Goal: Transaction & Acquisition: Download file/media

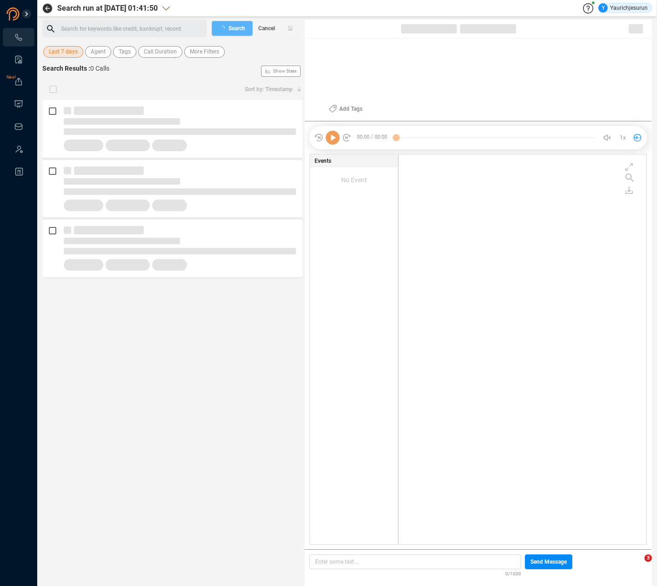
scroll to position [388, 242]
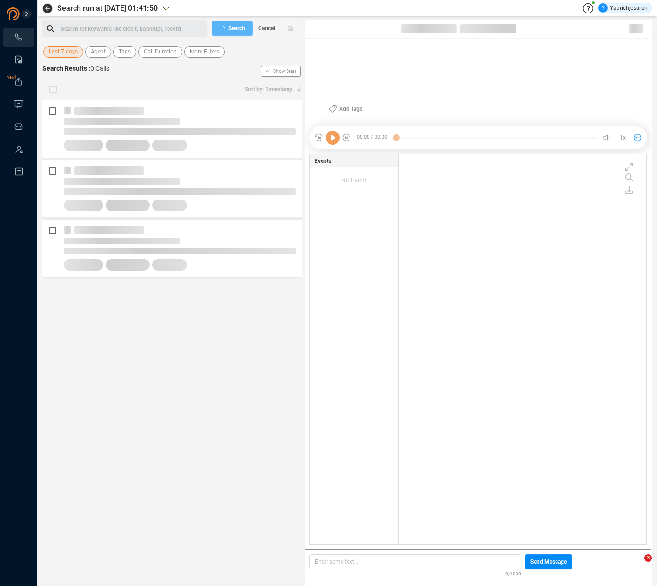
click at [72, 50] on span "Last 7 days" at bounding box center [63, 52] width 29 height 12
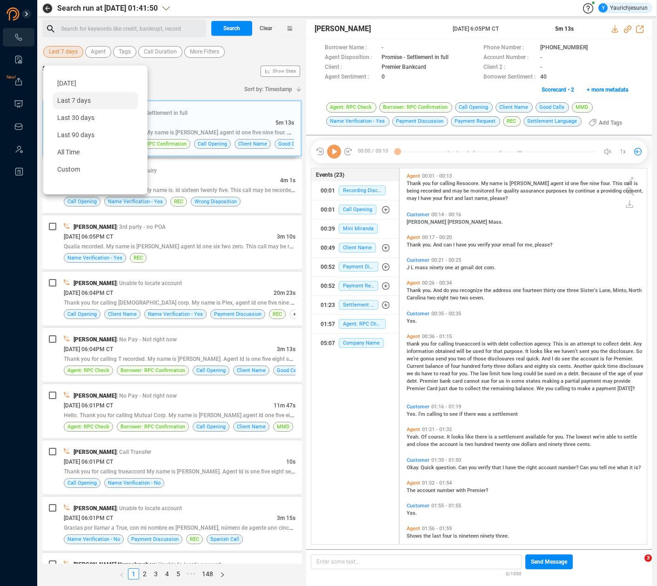
scroll to position [3, 5]
click at [89, 165] on div "Custom" at bounding box center [96, 169] width 86 height 17
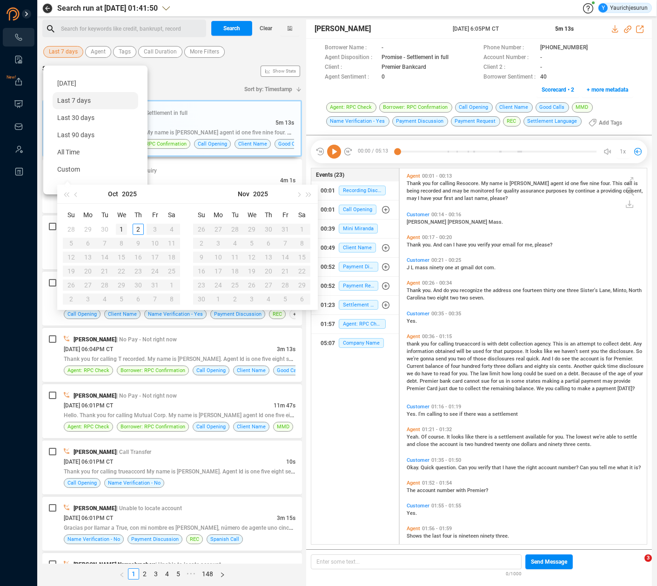
type input "[DATE]"
click at [89, 88] on div "[DATE]" at bounding box center [96, 83] width 86 height 17
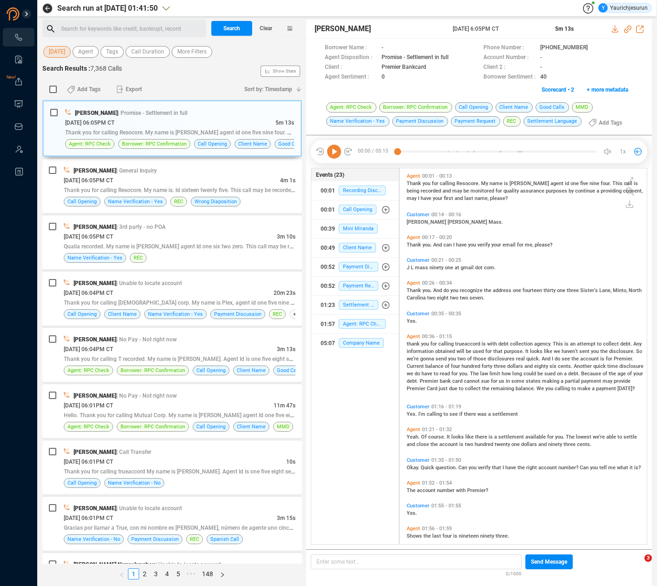
click at [65, 50] on span "[DATE]" at bounding box center [57, 52] width 16 height 12
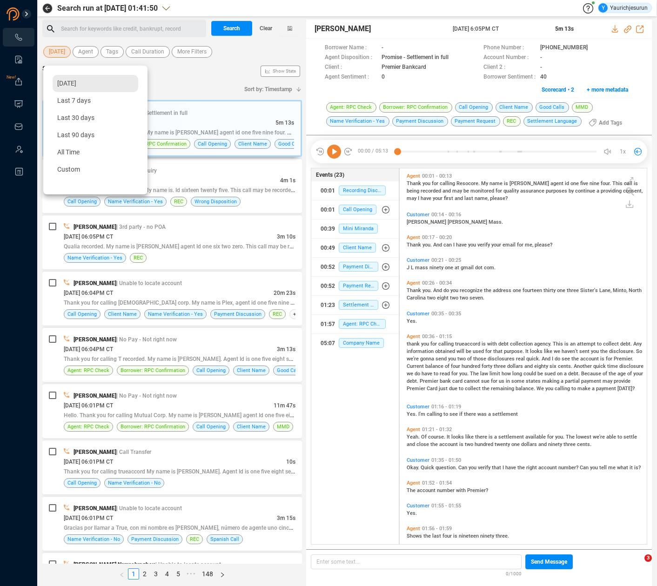
click at [73, 79] on div "[DATE]" at bounding box center [96, 83] width 86 height 17
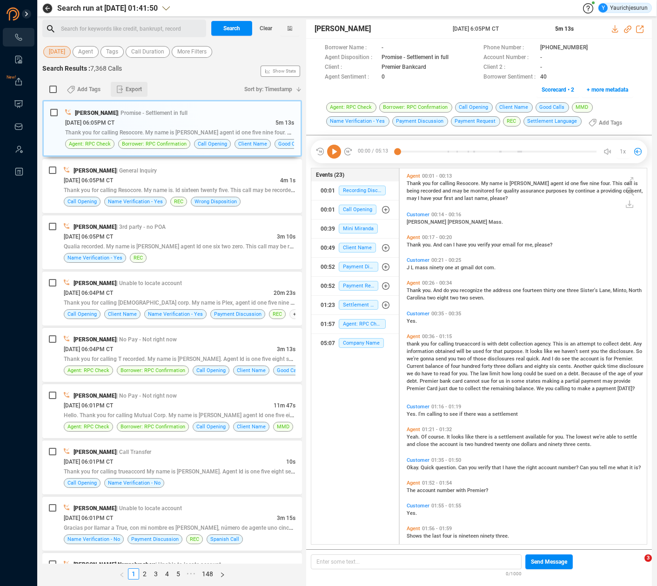
click at [132, 90] on span "Export" at bounding box center [134, 89] width 16 height 15
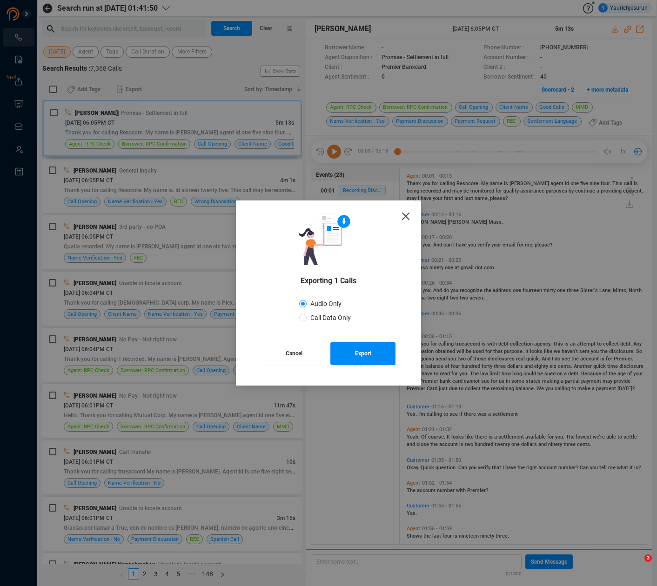
click at [310, 357] on button "Cancel" at bounding box center [293, 353] width 65 height 23
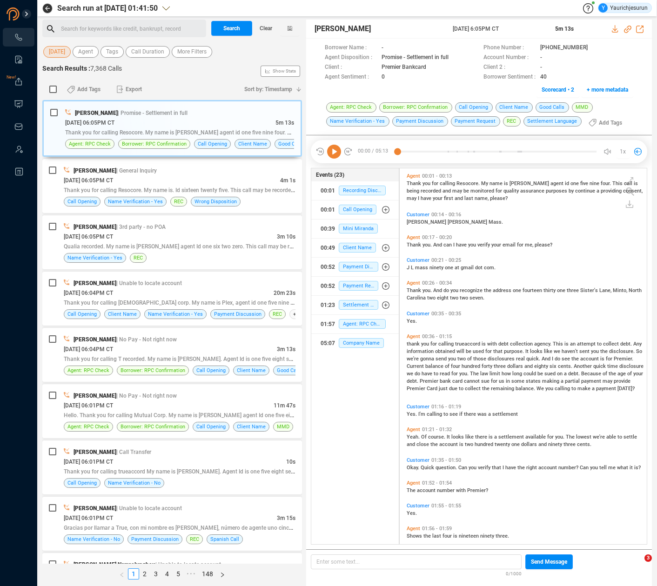
click at [182, 71] on div "Search Results : 7,368 Calls Show Stats" at bounding box center [172, 71] width 260 height 15
click at [191, 46] on div "[DATE] Agent Tags Call Duration More Filters" at bounding box center [172, 52] width 260 height 14
click at [191, 54] on span "More Filters" at bounding box center [191, 52] width 29 height 12
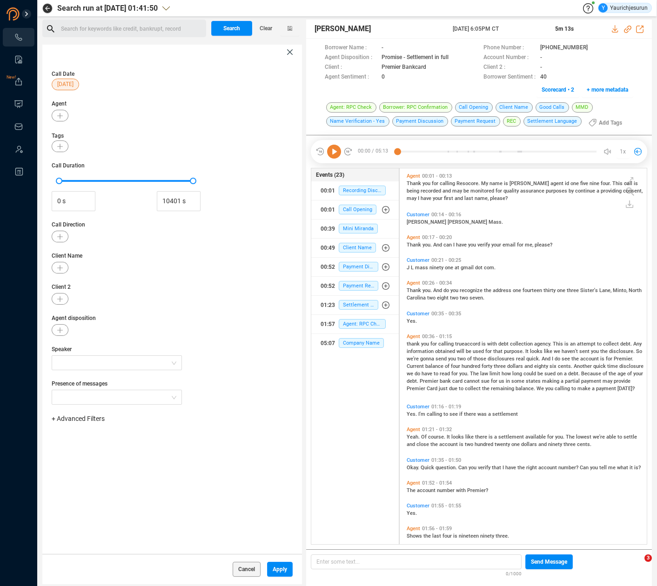
click at [88, 420] on span "+ Advanced Filters" at bounding box center [78, 418] width 53 height 7
click at [86, 495] on span "Phone Number" at bounding box center [82, 496] width 43 height 7
click at [153, 444] on div "Enter a comma separated list ﻿" at bounding box center [144, 448] width 177 height 20
click at [286, 576] on button "Apply" at bounding box center [280, 569] width 26 height 15
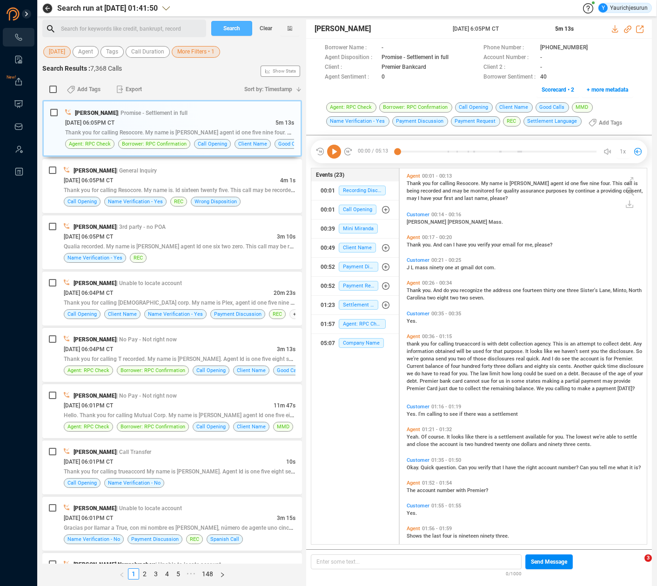
click at [230, 32] on span "Search" at bounding box center [231, 28] width 17 height 15
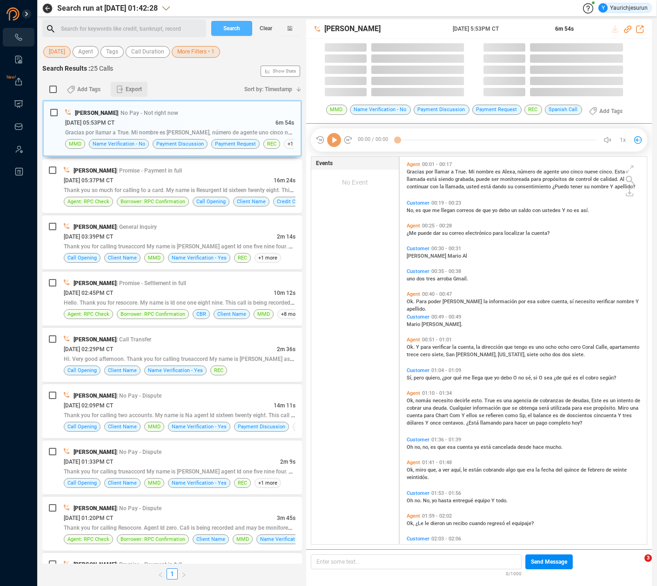
scroll to position [387, 242]
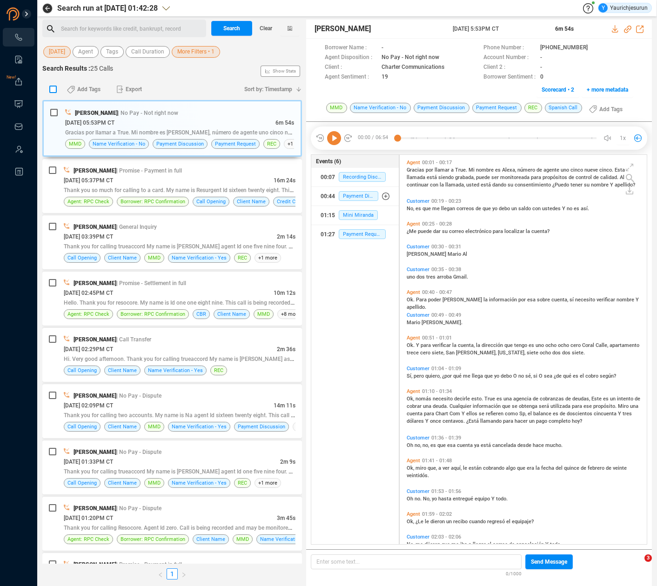
click at [52, 90] on input "checkbox" at bounding box center [52, 89] width 7 height 7
checkbox input "true"
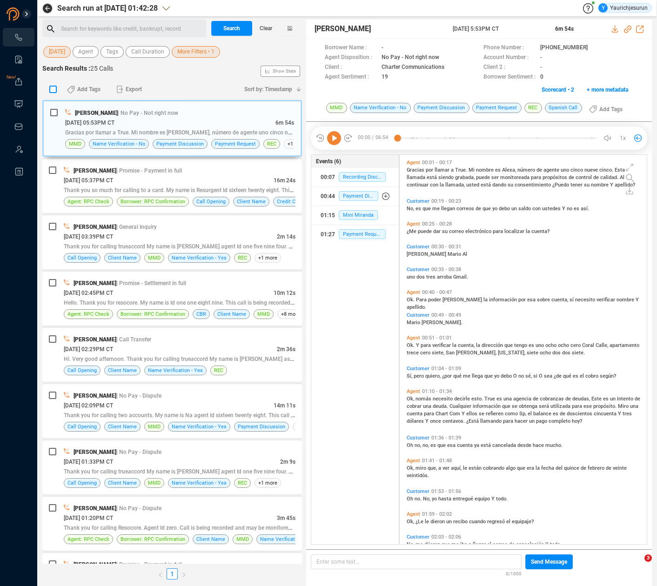
checkbox input "true"
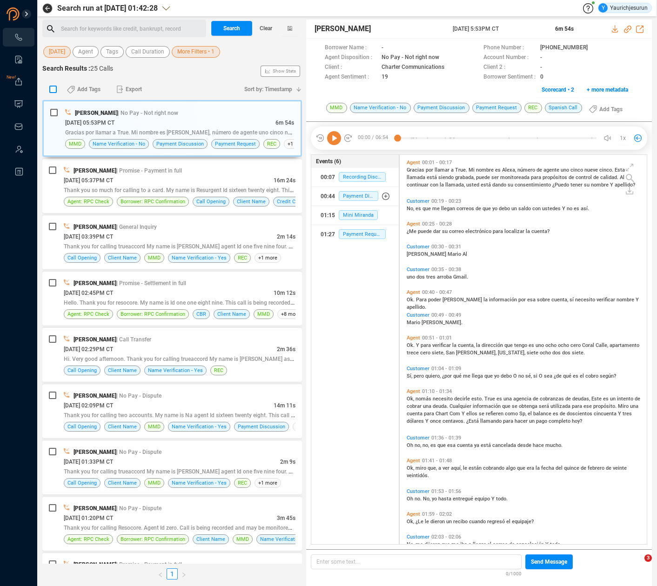
checkbox input "true"
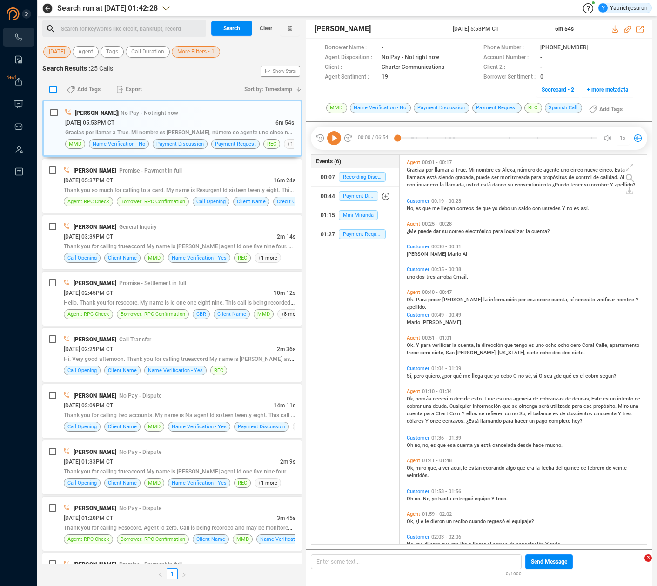
checkbox input "true"
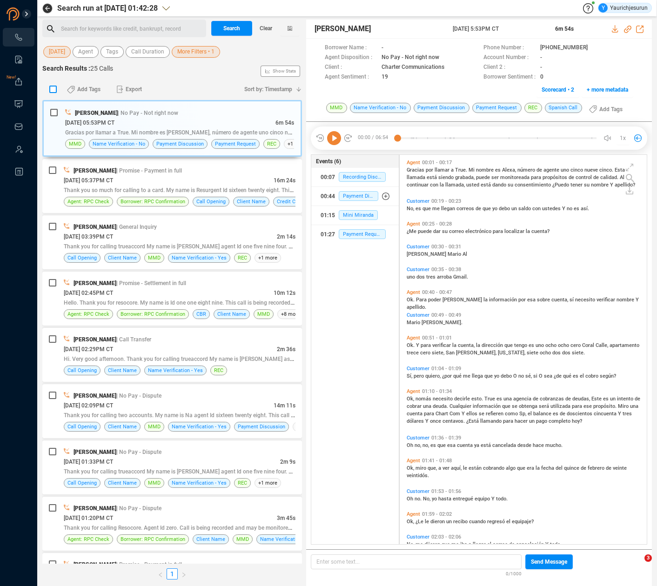
checkbox input "true"
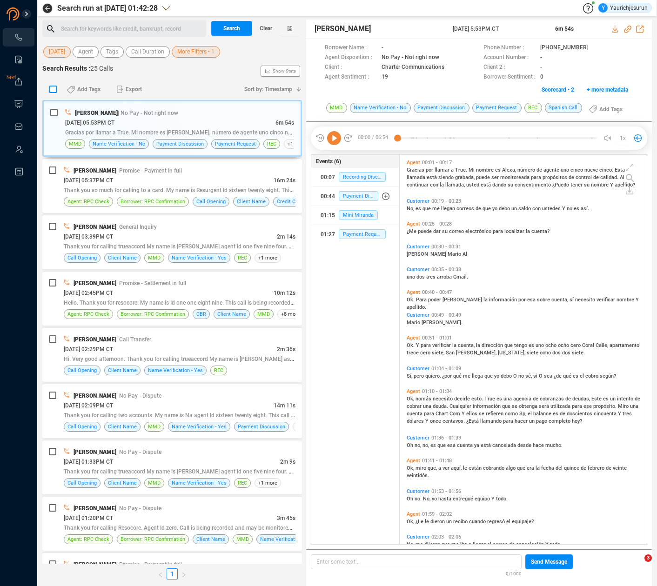
checkbox input "true"
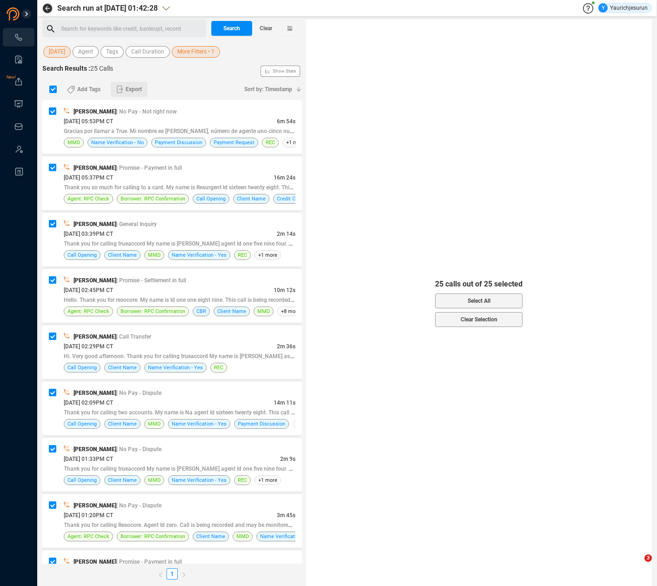
click at [134, 92] on span "Export" at bounding box center [134, 89] width 16 height 15
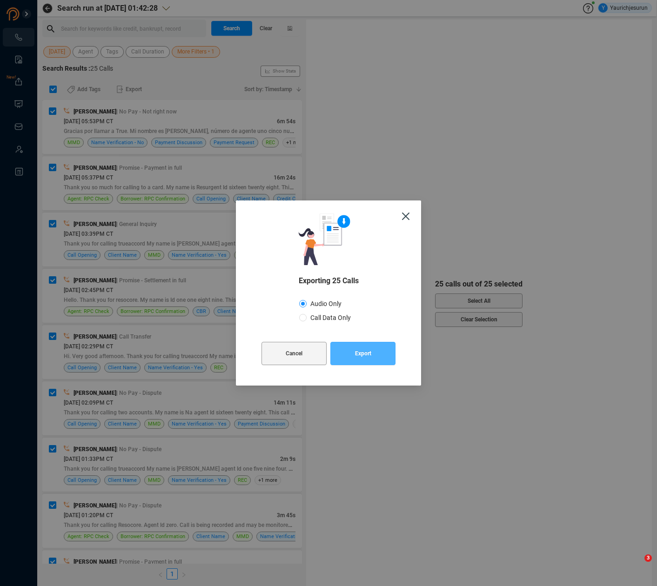
click at [358, 354] on span "Export" at bounding box center [363, 353] width 16 height 23
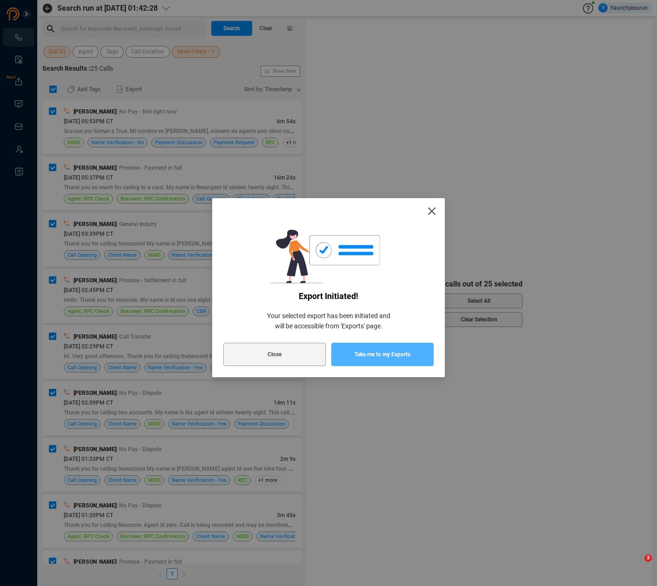
click at [366, 349] on span "Take me to my Exports" at bounding box center [382, 354] width 56 height 23
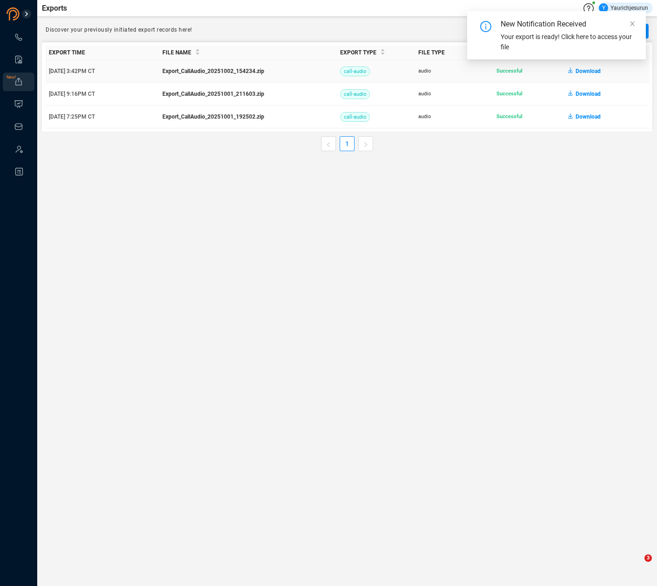
click at [585, 73] on span "Download" at bounding box center [587, 71] width 25 height 15
